Goal: Obtain resource: Download file/media

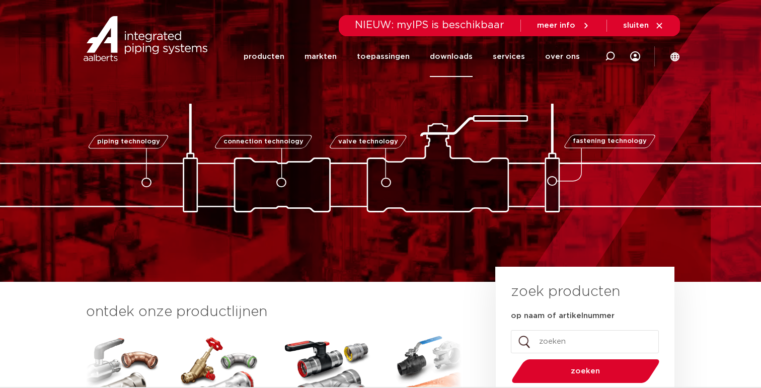
click at [461, 54] on link "downloads" at bounding box center [451, 56] width 43 height 41
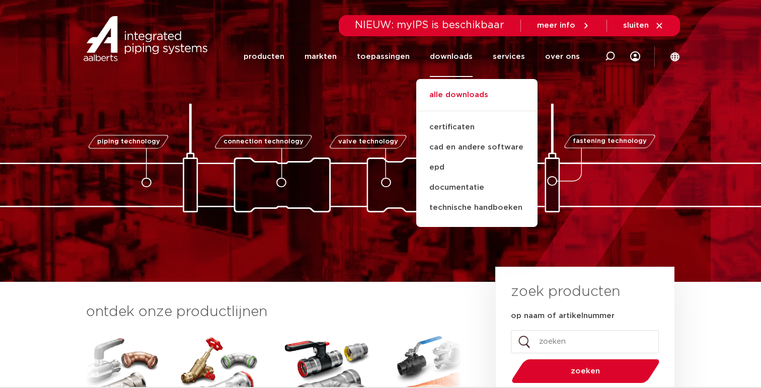
click at [468, 97] on link "alle downloads" at bounding box center [476, 100] width 121 height 22
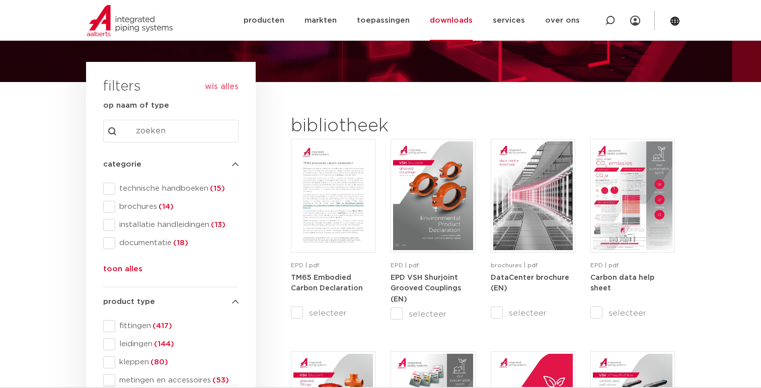
scroll to position [84, 0]
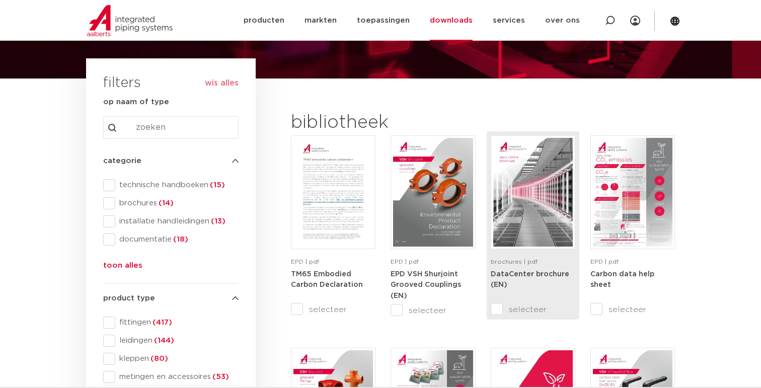
click at [498, 308] on input "selecteer" at bounding box center [512, 309] width 42 height 12
checkbox input "true"
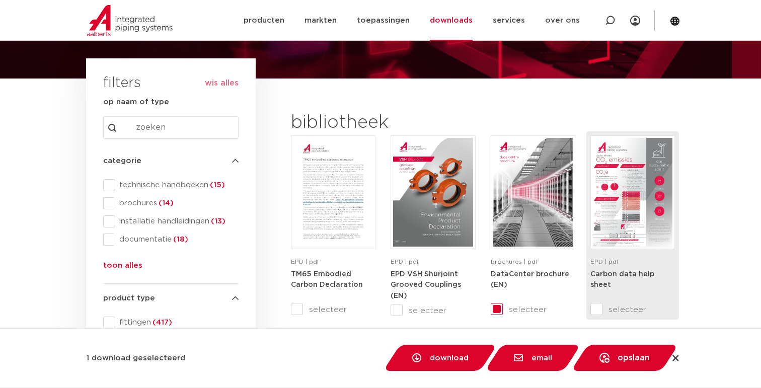
click at [599, 307] on input "selecteer" at bounding box center [611, 309] width 42 height 12
checkbox input "true"
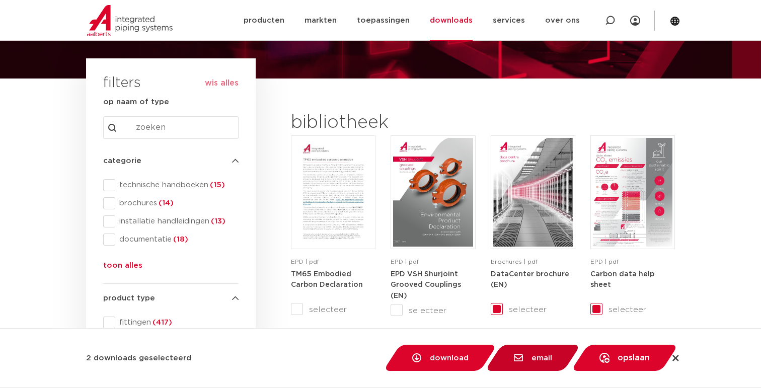
click at [547, 359] on span "email" at bounding box center [541, 358] width 21 height 8
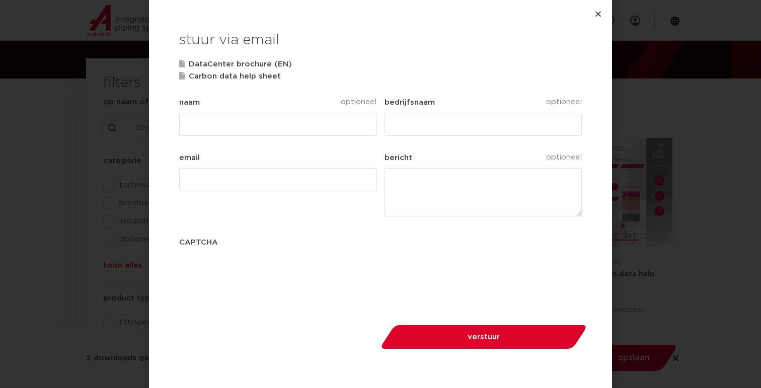
click at [269, 123] on input "naam" at bounding box center [277, 124] width 197 height 23
